Goal: Task Accomplishment & Management: Use online tool/utility

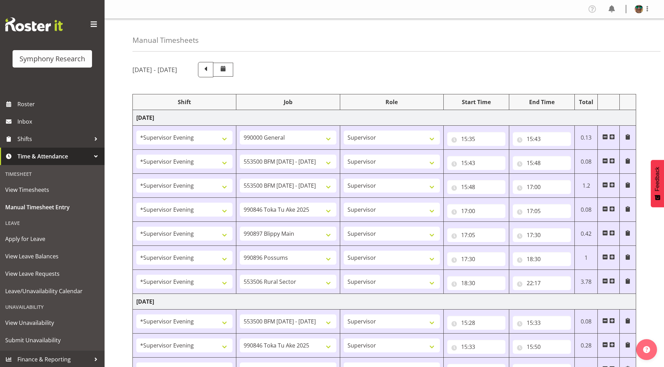
select select "4583"
select select "743"
select select "4583"
select select "10242"
select select "4583"
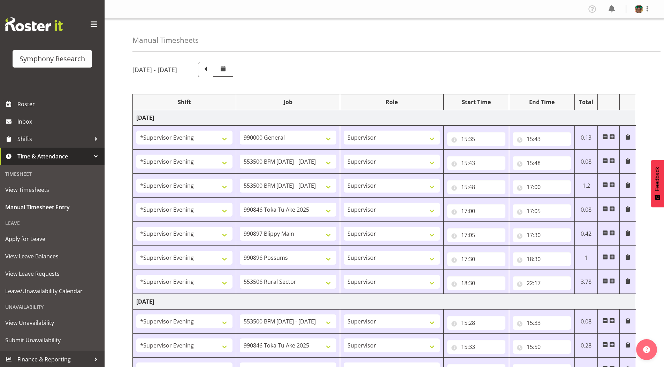
select select "10242"
select select "4583"
select select "9426"
select select "4583"
select select "10631"
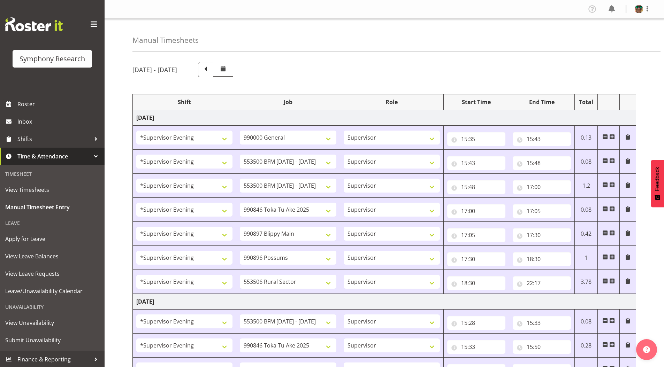
select select "4583"
select select "10633"
select select "4583"
select select "10587"
select select "4583"
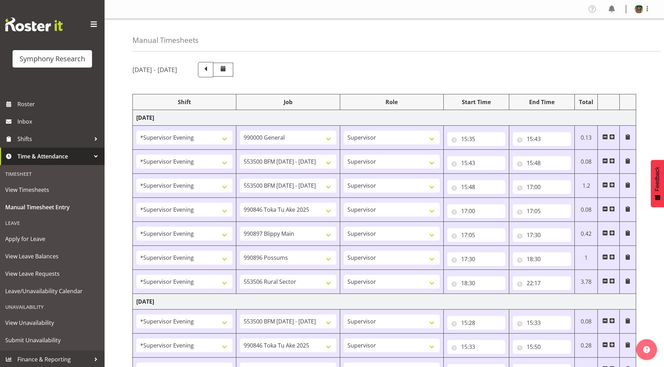
select select "10242"
select select "4583"
select select "9426"
select select "4583"
select select "10242"
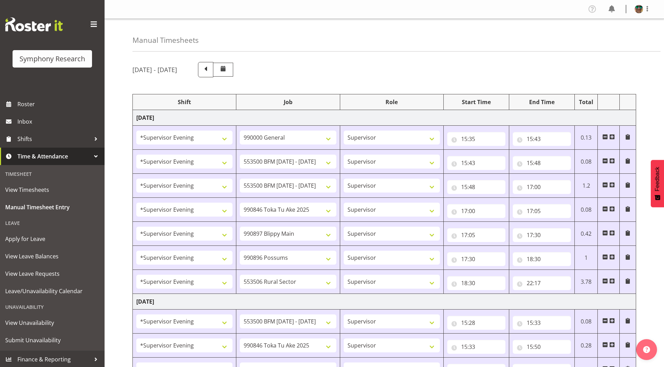
select select "4583"
select select "10633"
select select "4583"
select select "10631"
select select "4583"
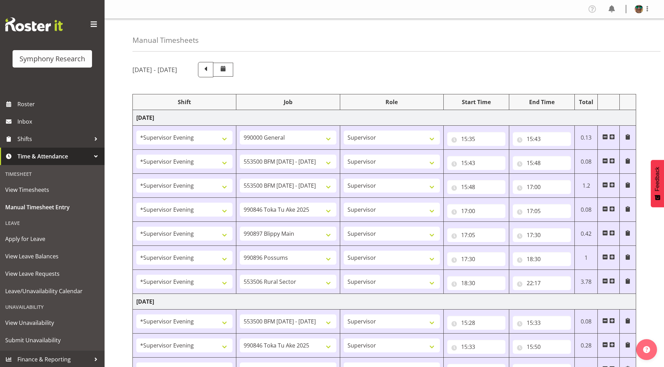
select select "10587"
select select "4583"
select select "10631"
select select "4583"
select select "10242"
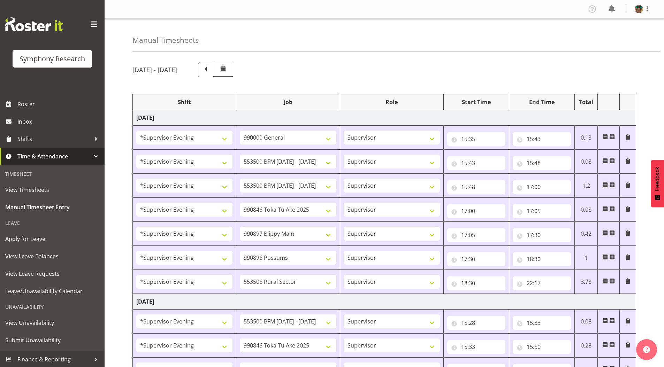
select select "4583"
select select "9426"
select select "4583"
select select "10242"
select select "4583"
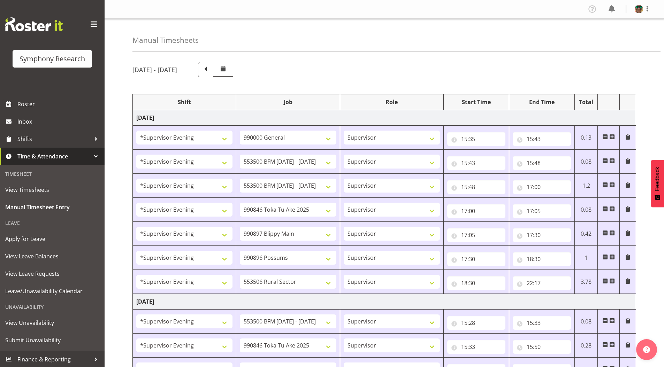
select select "10633"
select select "4583"
select select "10587"
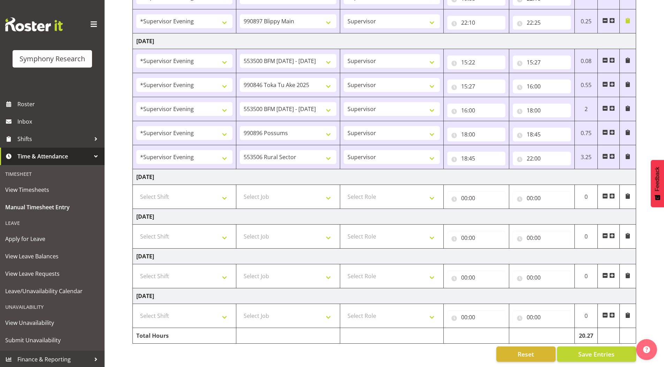
scroll to position [450, 0]
